Goal: Task Accomplishment & Management: Use online tool/utility

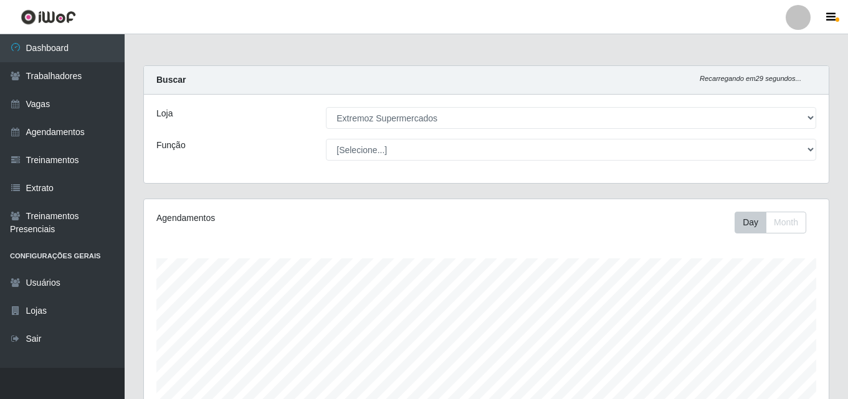
select select "519"
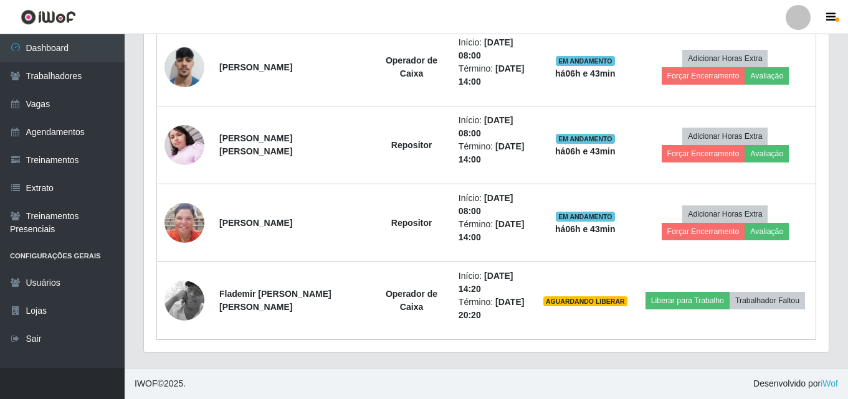
scroll to position [259, 685]
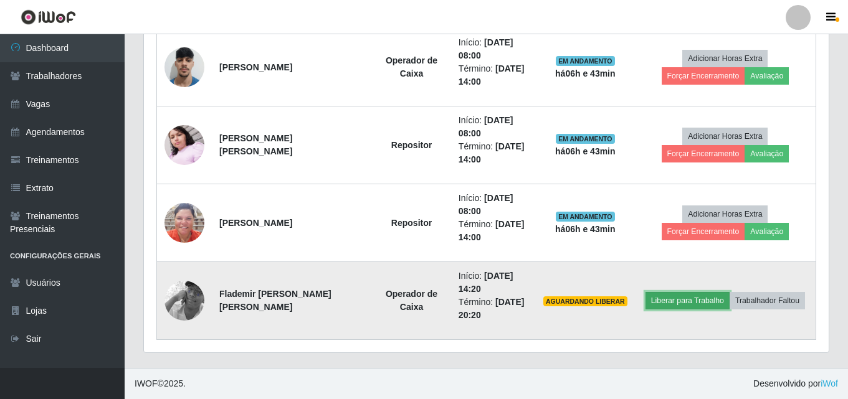
click at [668, 305] on button "Liberar para Trabalho" at bounding box center [687, 300] width 84 height 17
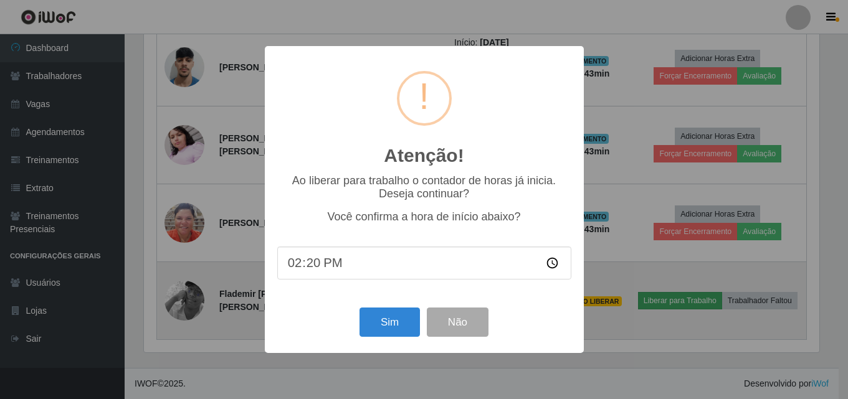
scroll to position [259, 678]
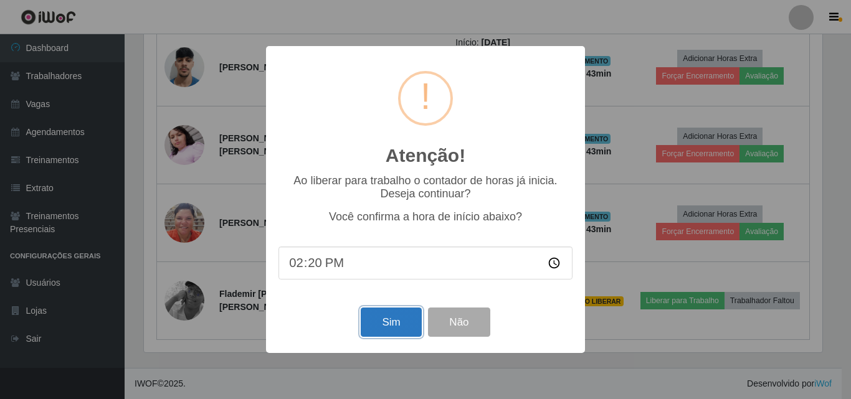
click at [389, 324] on button "Sim" at bounding box center [391, 322] width 60 height 29
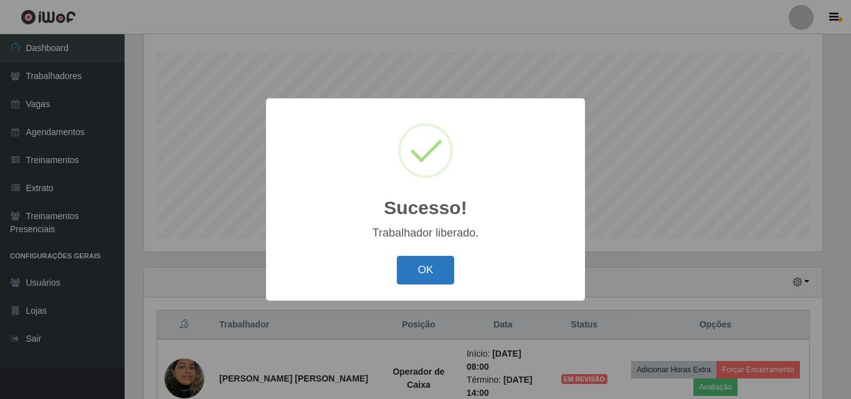
click at [413, 269] on button "OK" at bounding box center [426, 270] width 58 height 29
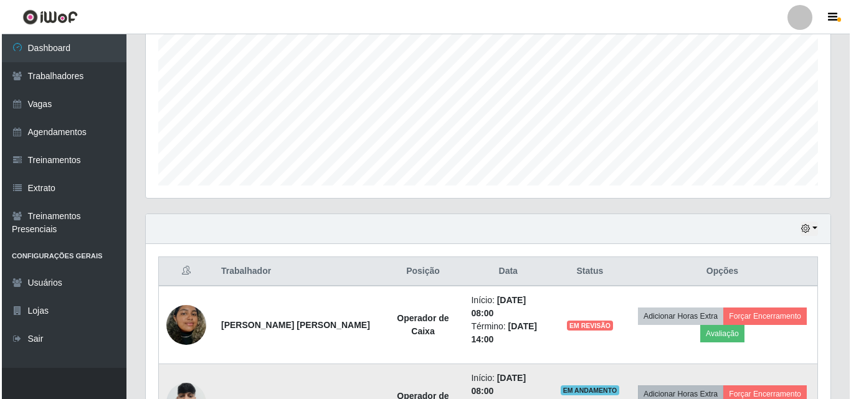
scroll to position [331, 0]
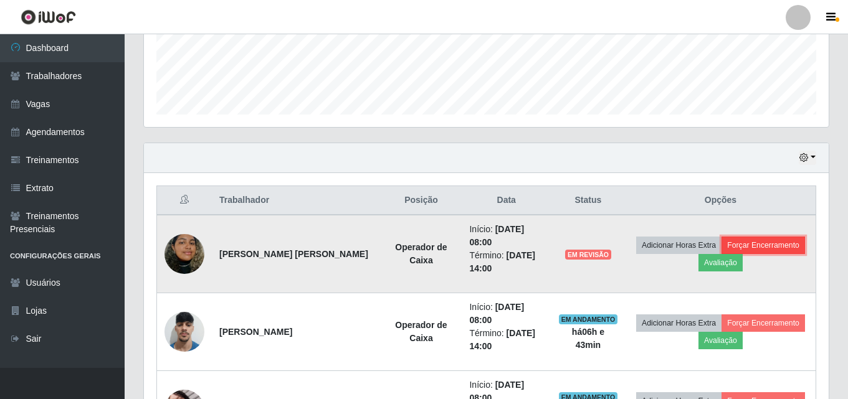
click at [746, 245] on button "Forçar Encerramento" at bounding box center [762, 245] width 83 height 17
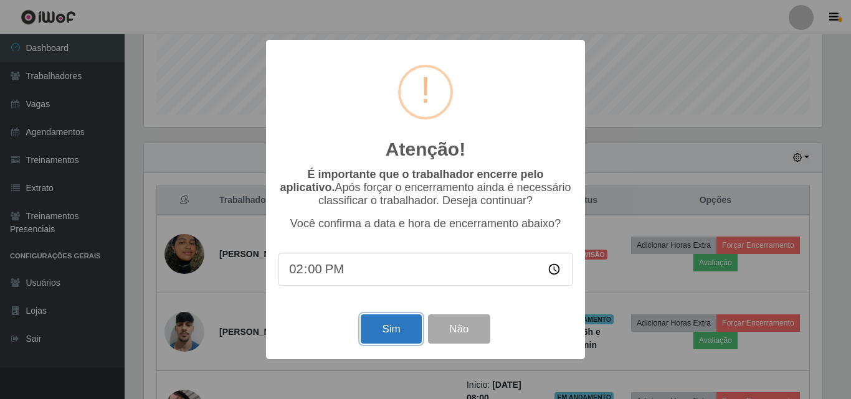
click at [386, 330] on button "Sim" at bounding box center [391, 329] width 60 height 29
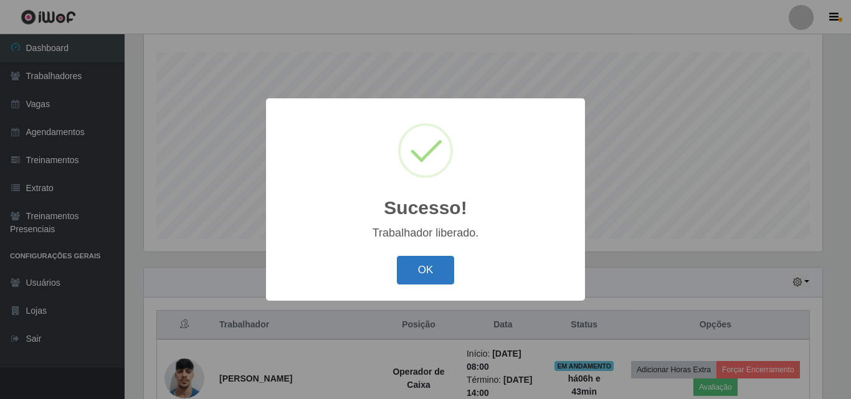
click at [430, 273] on button "OK" at bounding box center [426, 270] width 58 height 29
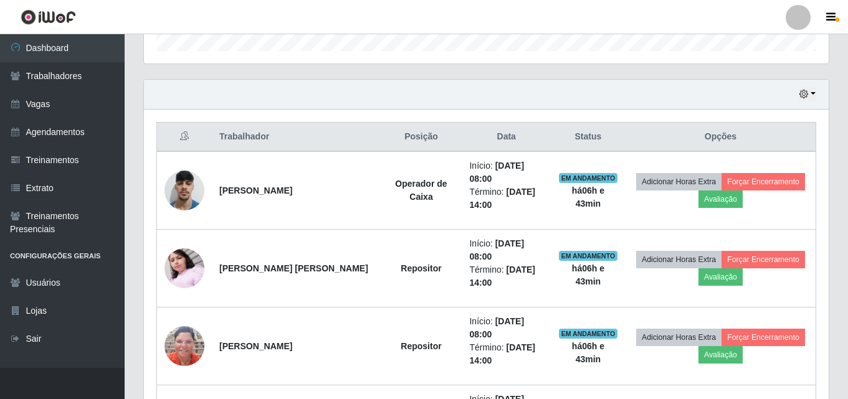
scroll to position [455, 0]
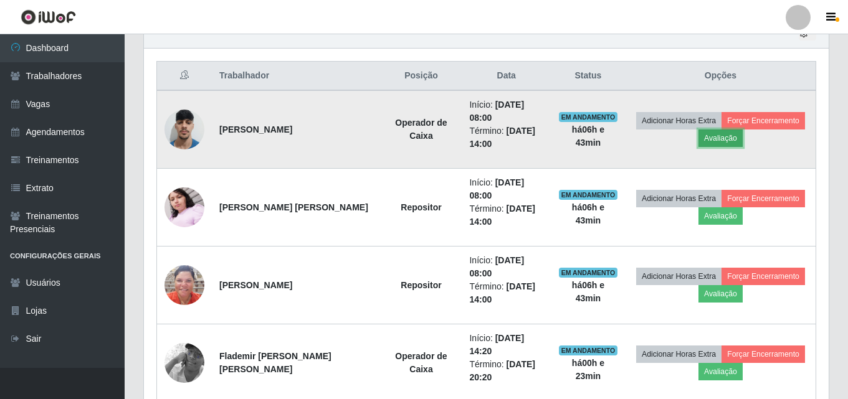
click at [713, 139] on button "Avaliação" at bounding box center [720, 138] width 44 height 17
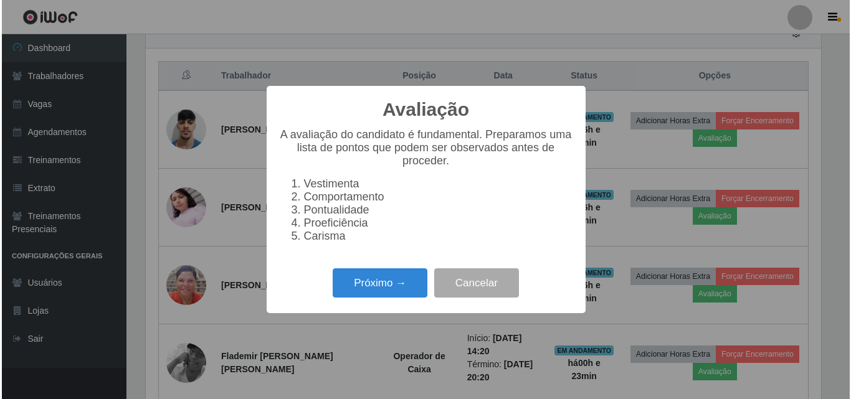
scroll to position [259, 678]
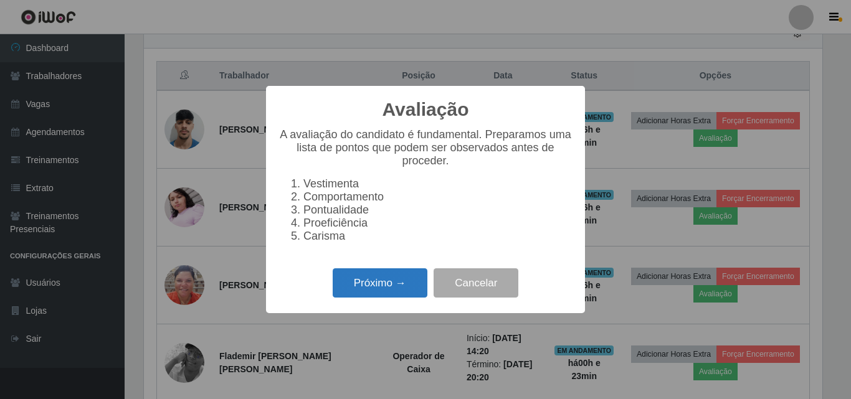
click at [373, 285] on button "Próximo →" at bounding box center [380, 283] width 95 height 29
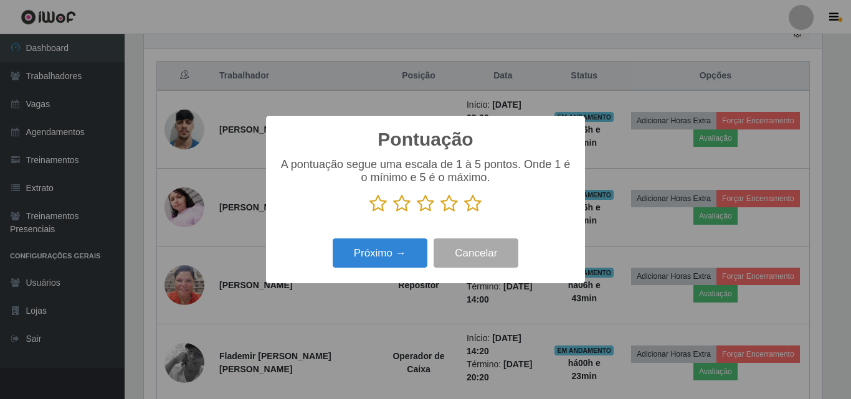
scroll to position [622719, 622299]
click at [422, 204] on icon at bounding box center [425, 203] width 17 height 19
click at [417, 213] on input "radio" at bounding box center [417, 213] width 0 height 0
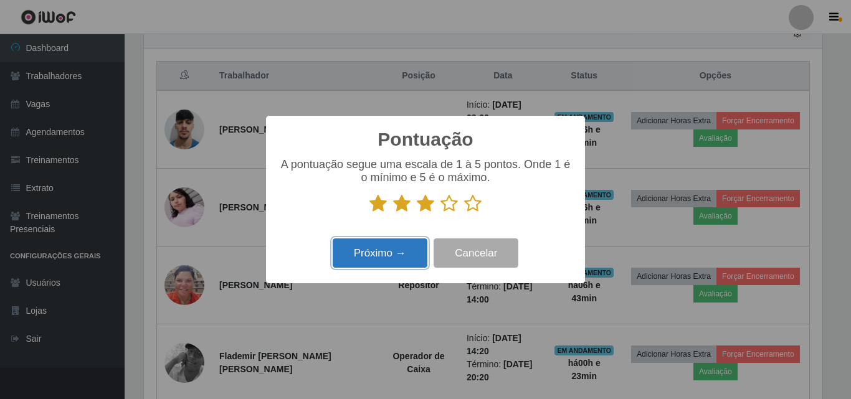
click at [381, 258] on button "Próximo →" at bounding box center [380, 253] width 95 height 29
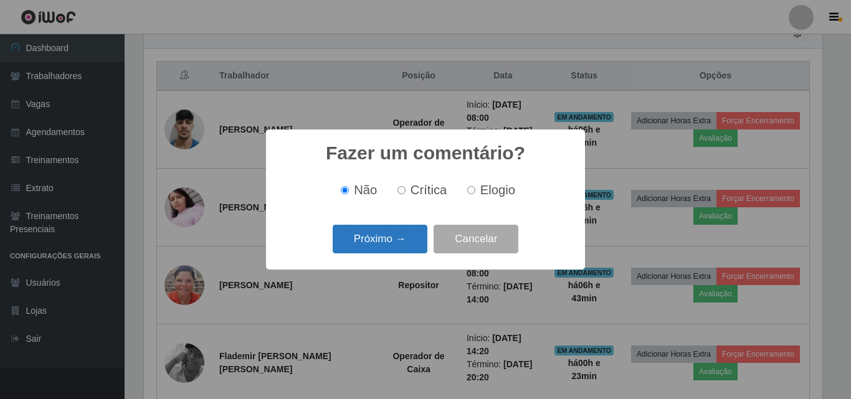
click at [362, 251] on button "Próximo →" at bounding box center [380, 239] width 95 height 29
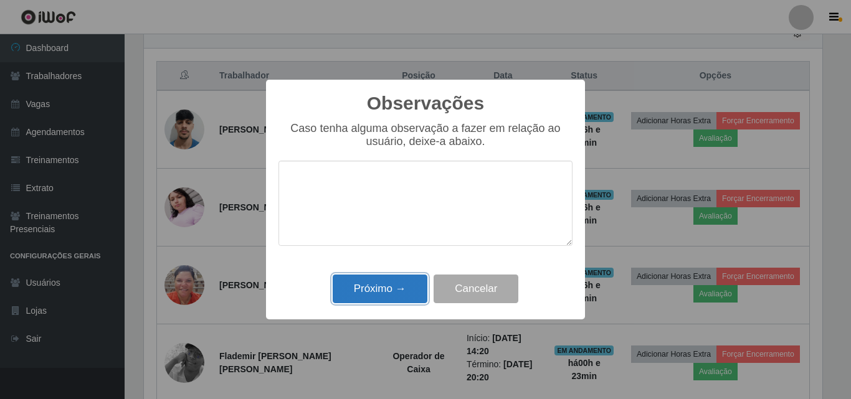
click at [344, 292] on button "Próximo →" at bounding box center [380, 289] width 95 height 29
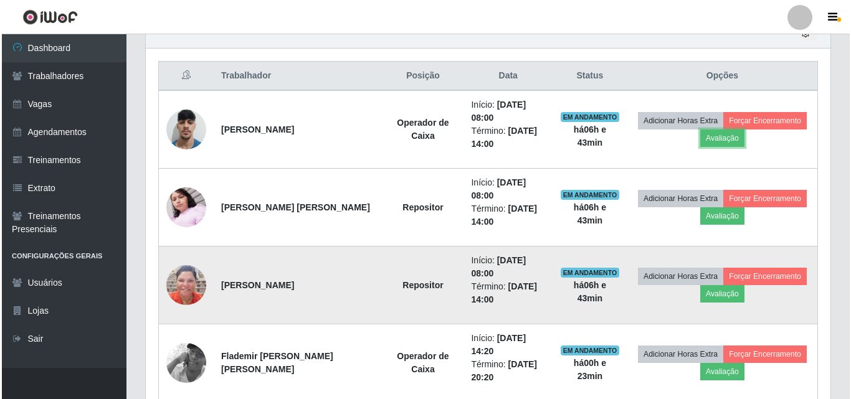
scroll to position [259, 685]
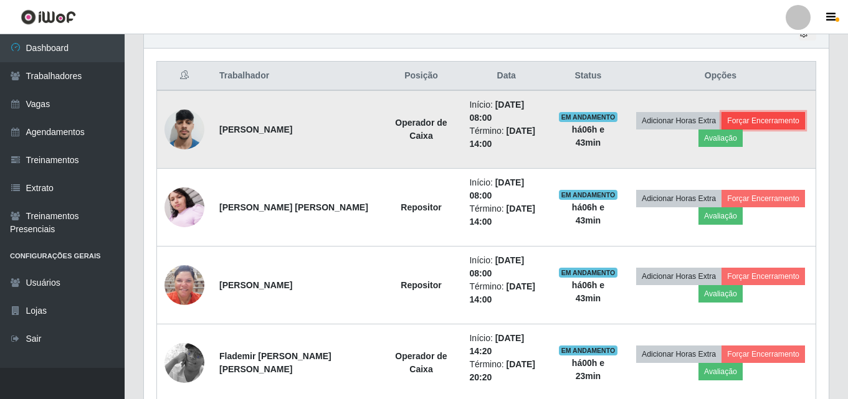
click at [758, 118] on button "Forçar Encerramento" at bounding box center [762, 120] width 83 height 17
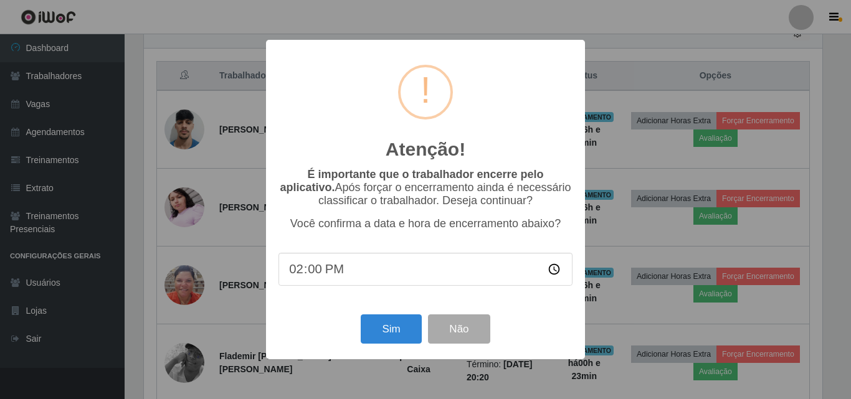
scroll to position [0, 0]
click at [374, 326] on button "Sim" at bounding box center [391, 329] width 60 height 29
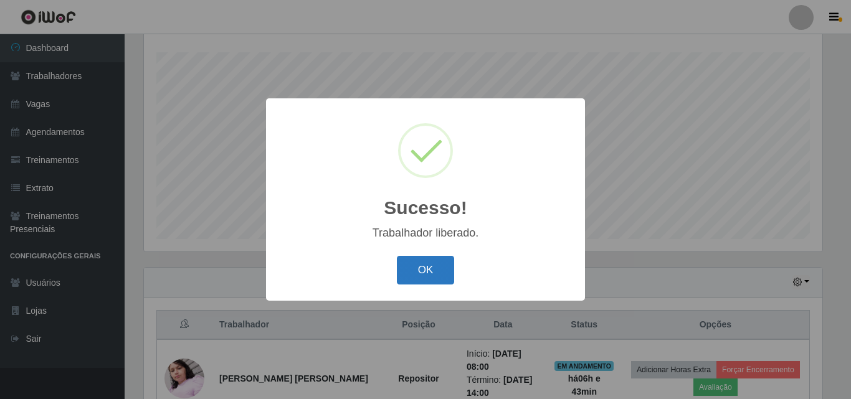
click at [417, 273] on button "OK" at bounding box center [426, 270] width 58 height 29
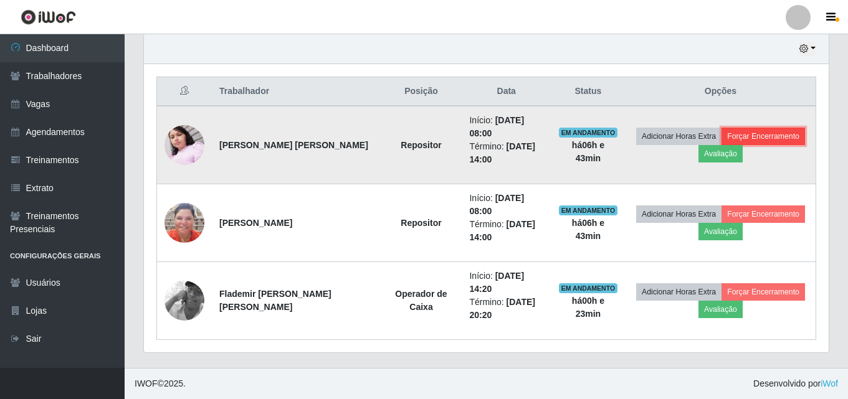
click at [749, 139] on button "Forçar Encerramento" at bounding box center [762, 136] width 83 height 17
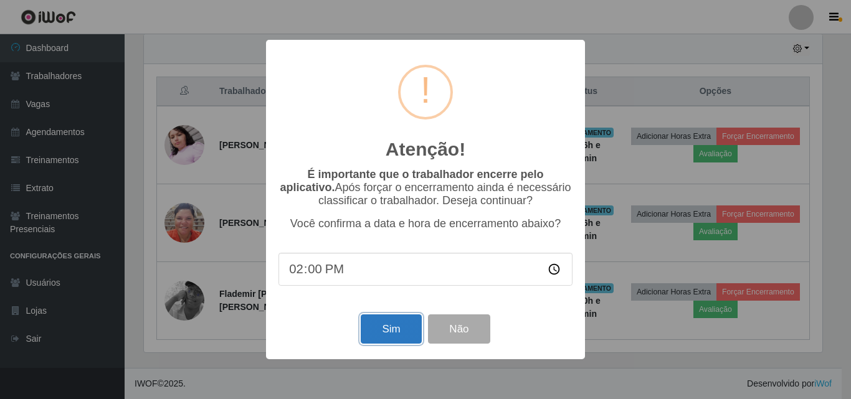
click at [371, 331] on button "Sim" at bounding box center [391, 329] width 60 height 29
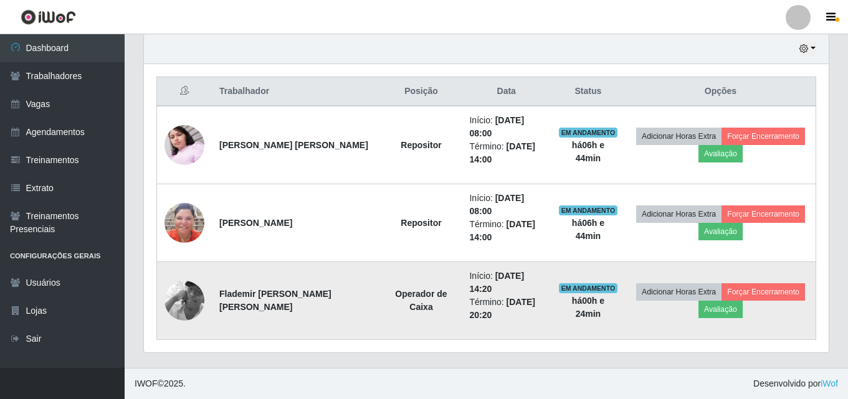
scroll to position [622719, 622299]
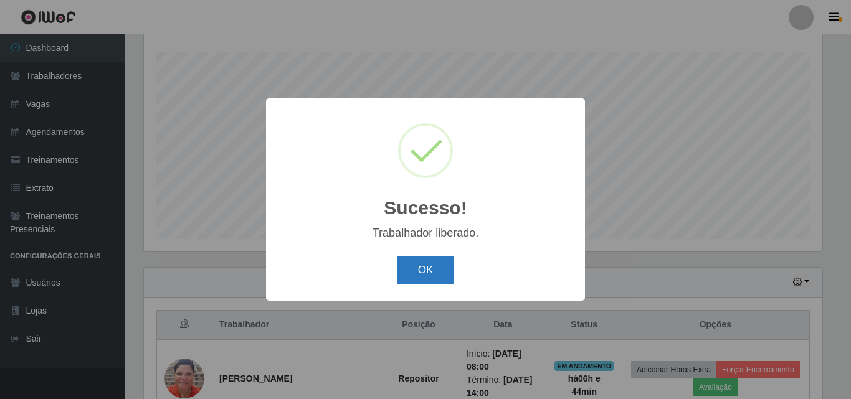
click at [413, 277] on button "OK" at bounding box center [426, 270] width 58 height 29
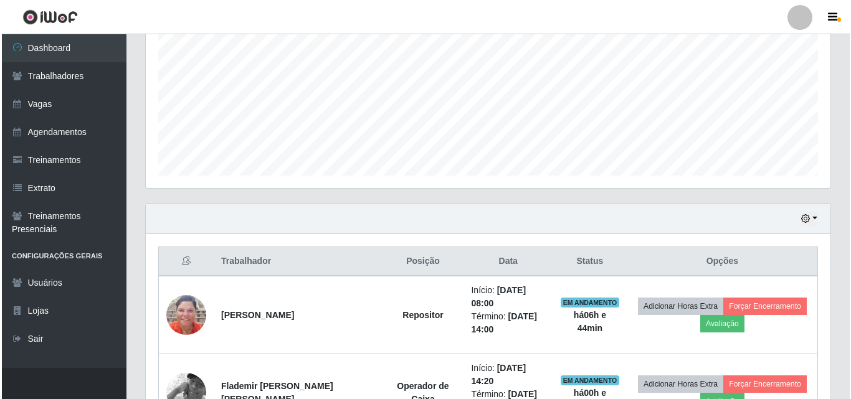
scroll to position [362, 0]
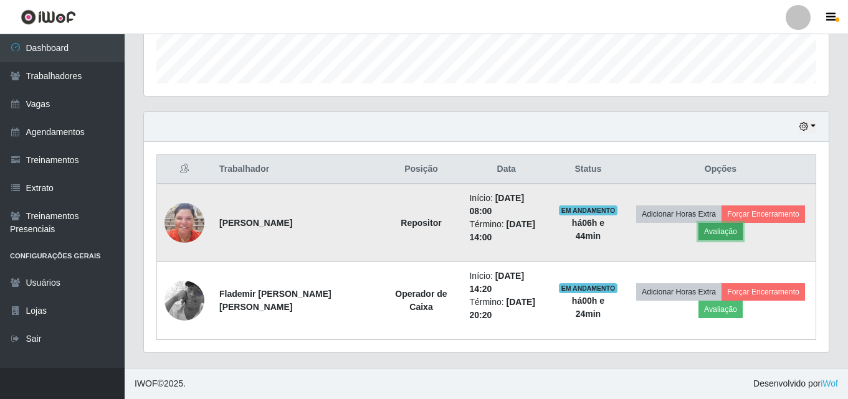
click at [704, 232] on button "Avaliação" at bounding box center [720, 231] width 44 height 17
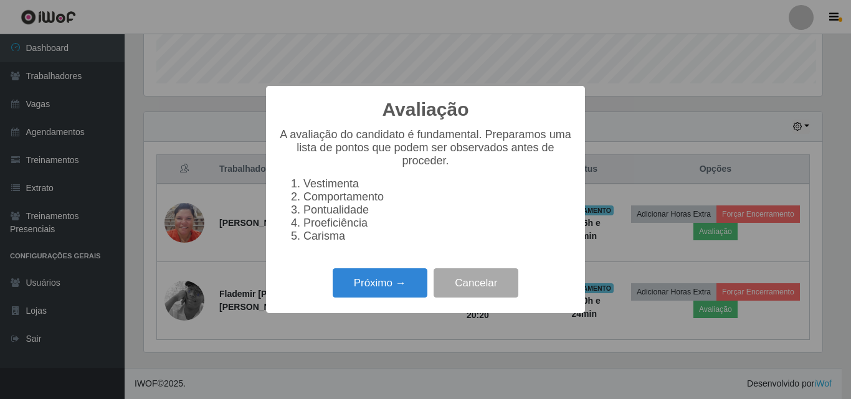
scroll to position [259, 678]
click at [348, 298] on button "Próximo →" at bounding box center [380, 283] width 95 height 29
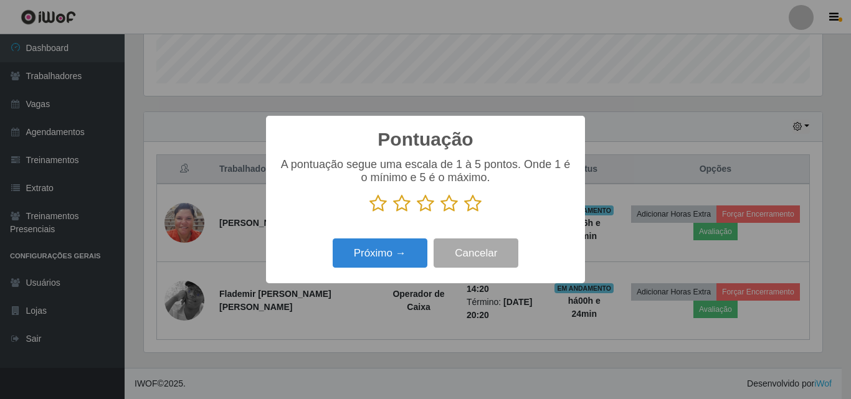
scroll to position [622719, 622299]
click at [427, 204] on icon at bounding box center [425, 203] width 17 height 19
click at [417, 213] on input "radio" at bounding box center [417, 213] width 0 height 0
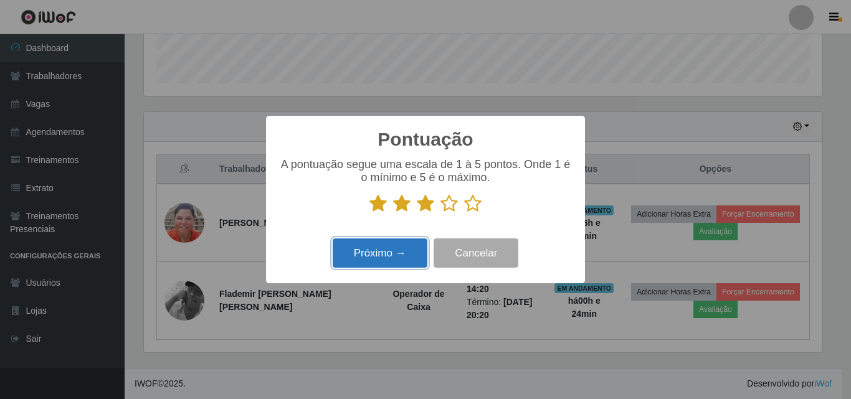
click at [361, 257] on button "Próximo →" at bounding box center [380, 253] width 95 height 29
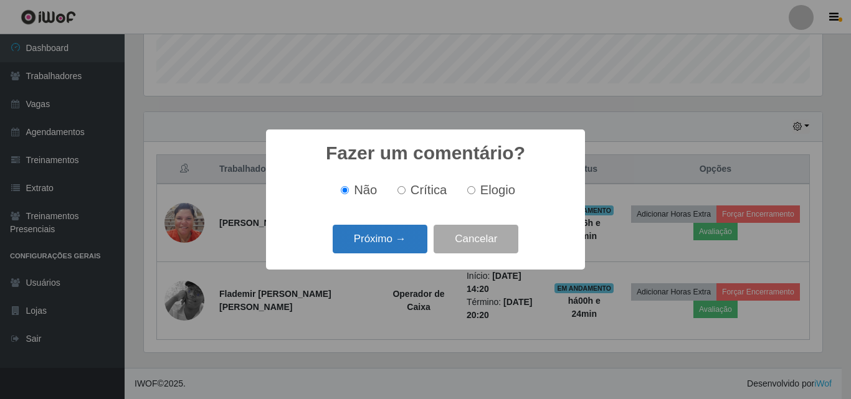
click at [359, 242] on button "Próximo →" at bounding box center [380, 239] width 95 height 29
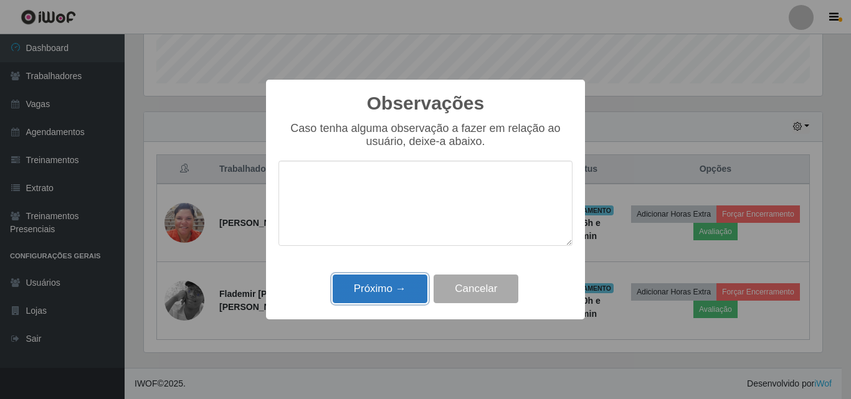
click at [333, 302] on button "Próximo →" at bounding box center [380, 289] width 95 height 29
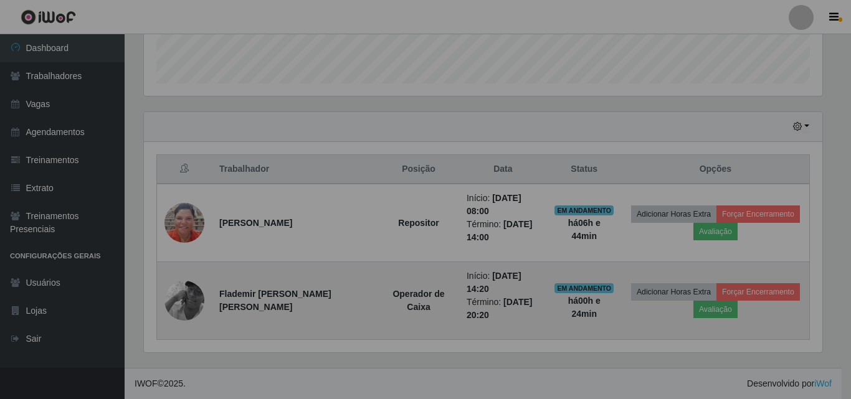
scroll to position [259, 685]
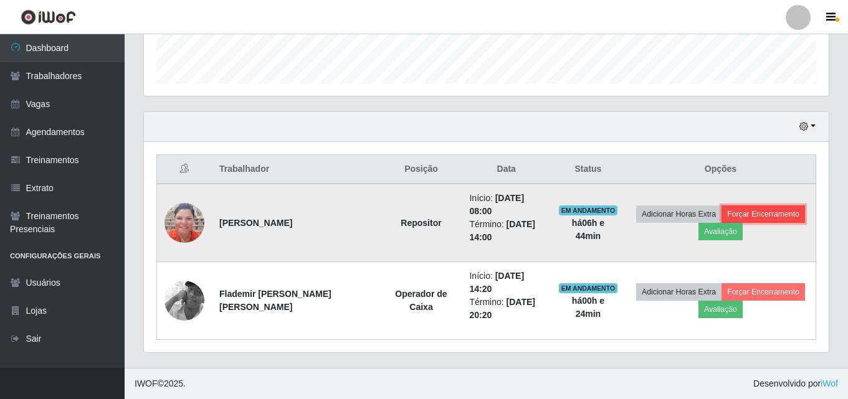
click at [754, 212] on button "Forçar Encerramento" at bounding box center [762, 214] width 83 height 17
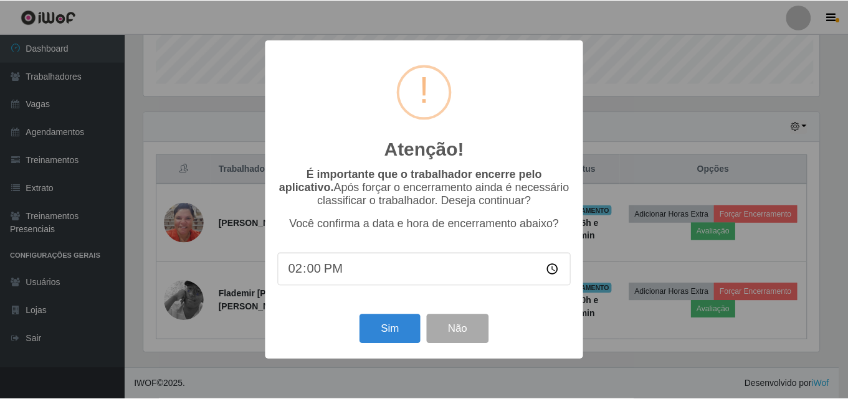
scroll to position [259, 678]
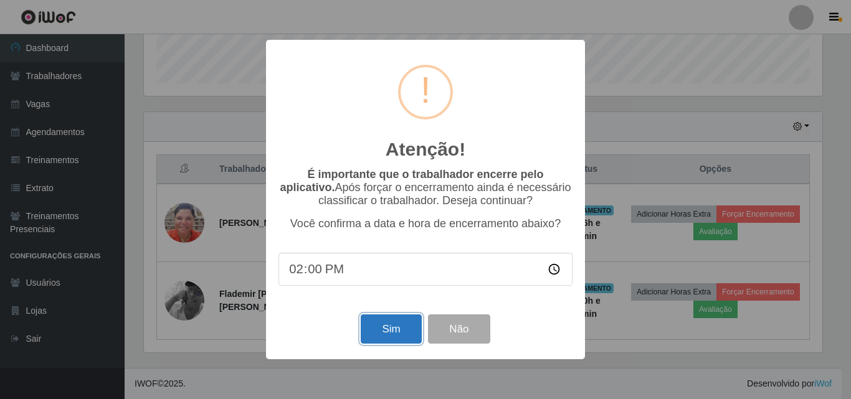
click at [395, 333] on button "Sim" at bounding box center [391, 329] width 60 height 29
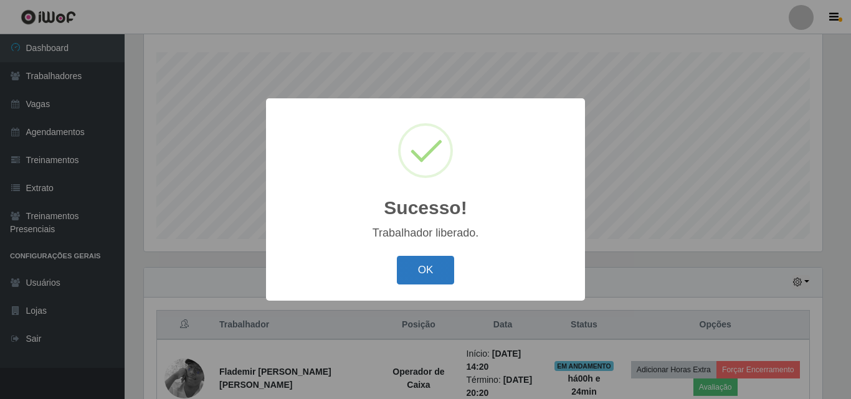
drag, startPoint x: 427, startPoint y: 288, endPoint x: 422, endPoint y: 282, distance: 7.5
click at [426, 287] on div "OK Cancel" at bounding box center [425, 270] width 294 height 36
click at [419, 278] on button "OK" at bounding box center [426, 270] width 58 height 29
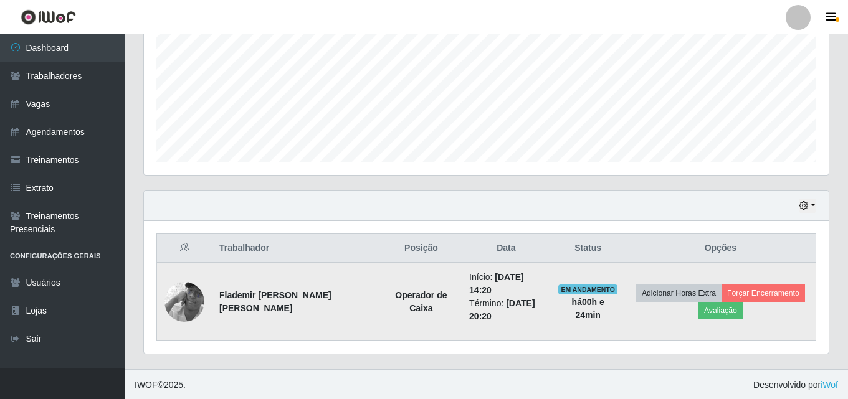
scroll to position [284, 0]
